Goal: Task Accomplishment & Management: Use online tool/utility

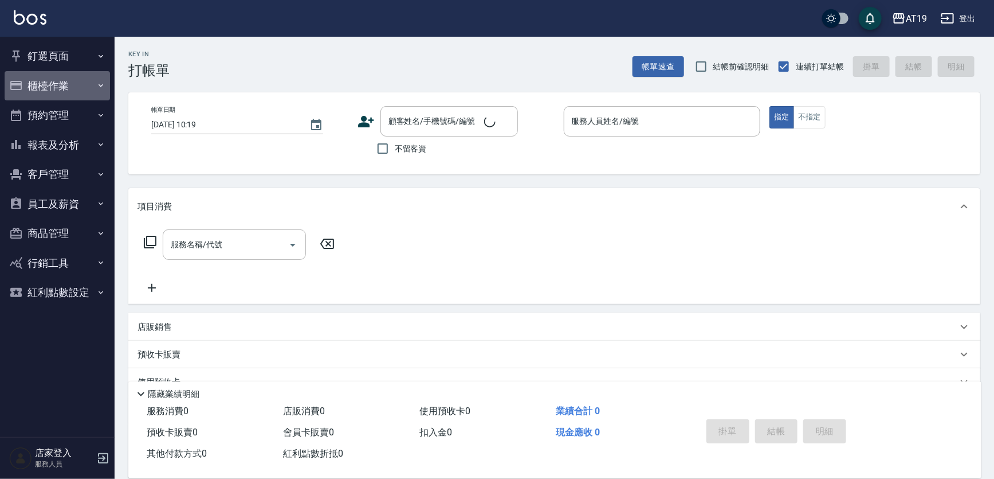
click at [74, 85] on button "櫃檯作業" at bounding box center [57, 86] width 105 height 30
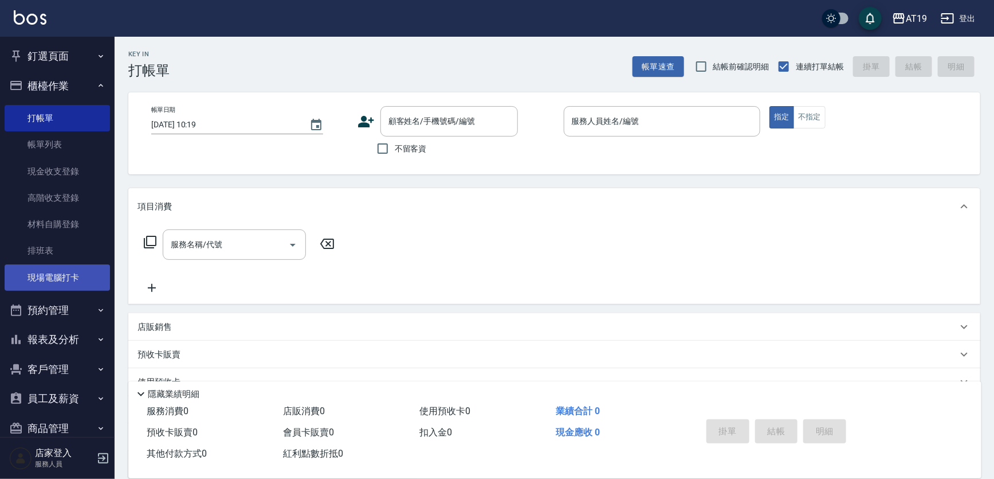
click at [86, 274] on link "現場電腦打卡" at bounding box center [57, 277] width 105 height 26
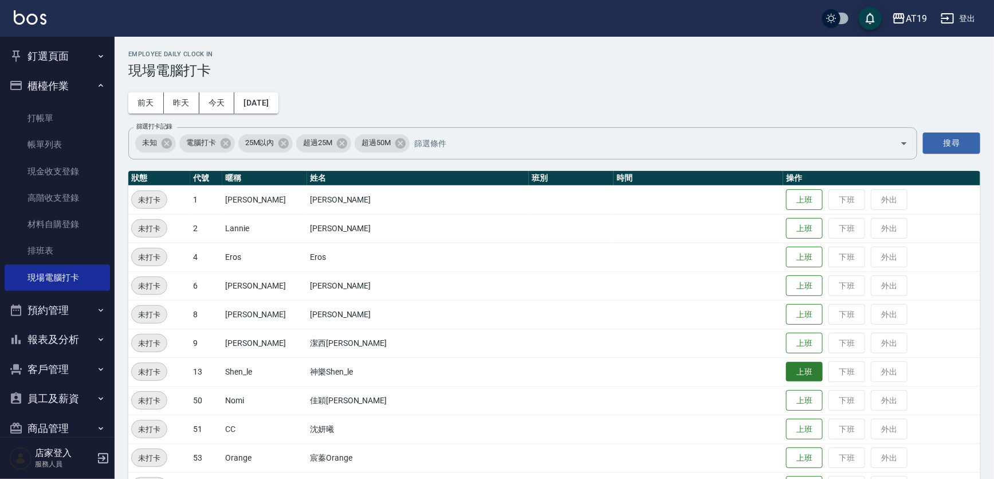
click at [786, 374] on button "上班" at bounding box center [804, 372] width 37 height 20
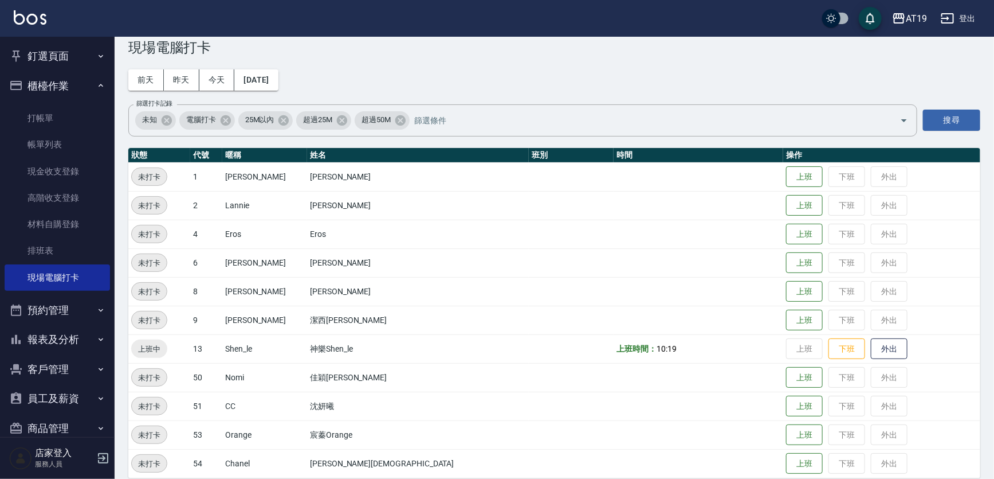
scroll to position [35, 0]
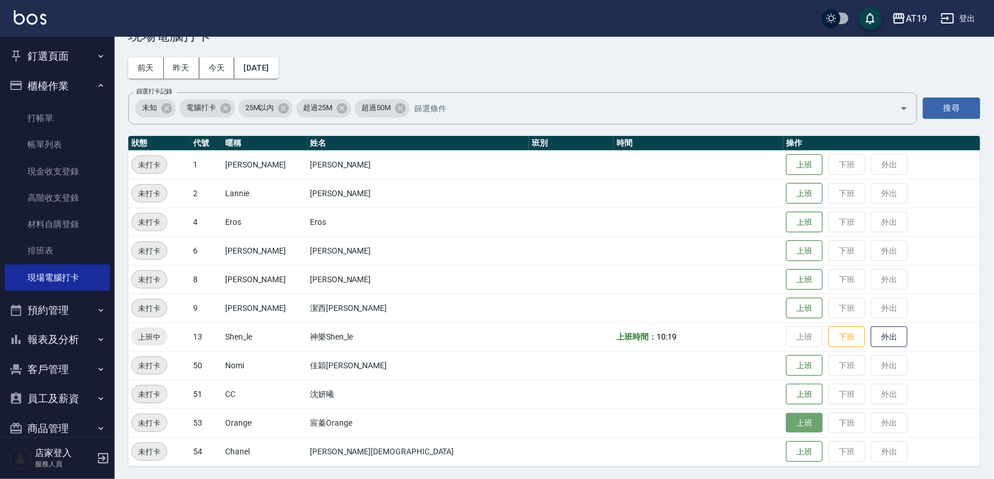
click at [786, 425] on button "上班" at bounding box center [804, 423] width 37 height 20
click at [786, 301] on button "上班" at bounding box center [804, 308] width 37 height 20
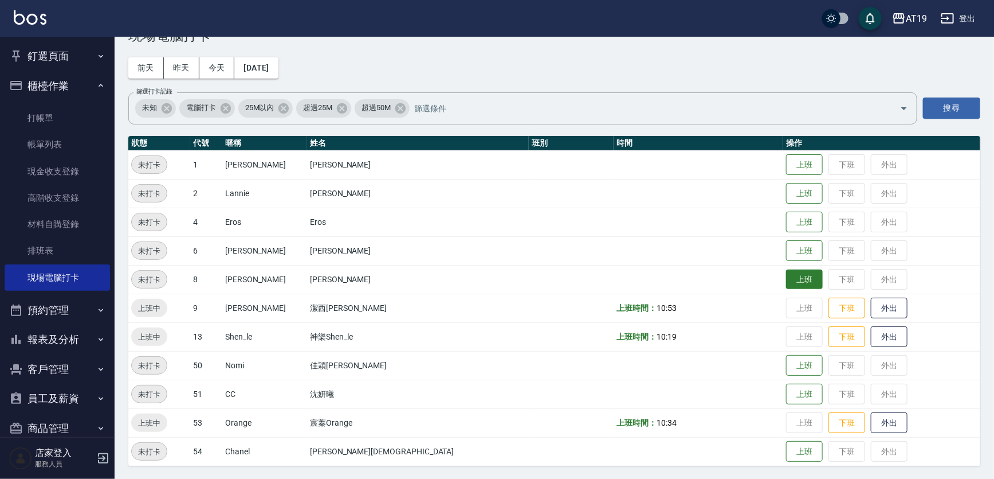
click at [786, 281] on button "上班" at bounding box center [804, 279] width 37 height 20
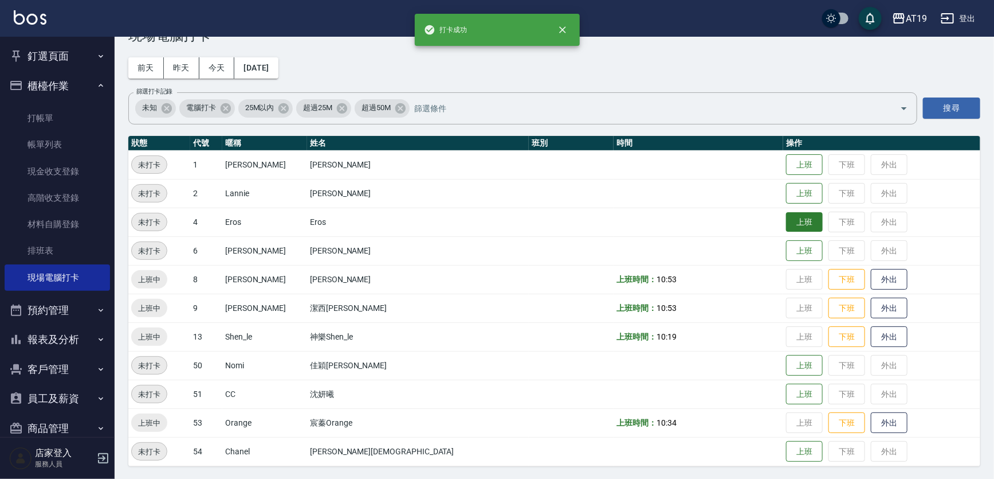
click at [786, 226] on button "上班" at bounding box center [804, 222] width 37 height 20
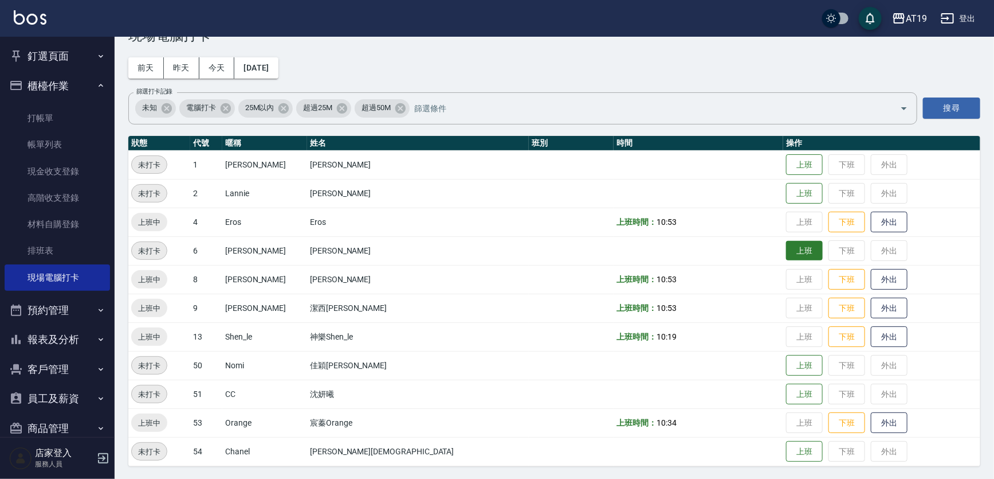
click at [786, 248] on button "上班" at bounding box center [804, 251] width 37 height 20
